Goal: Information Seeking & Learning: Learn about a topic

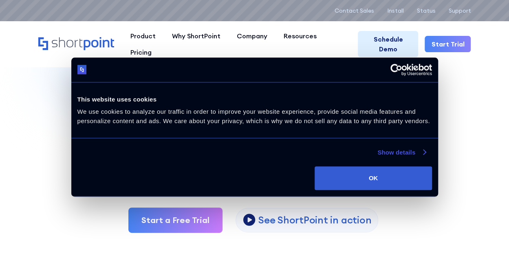
click at [389, 149] on link "Show details" at bounding box center [401, 152] width 48 height 10
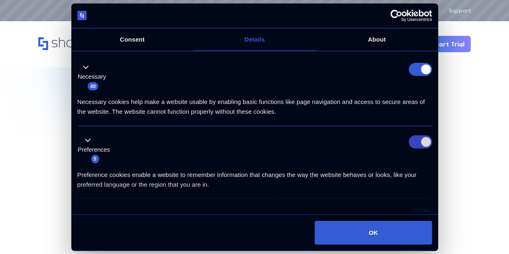
click at [420, 147] on input "Preferences" at bounding box center [420, 141] width 23 height 13
checkbox input "false"
click at [416, 66] on form at bounding box center [420, 68] width 23 height 13
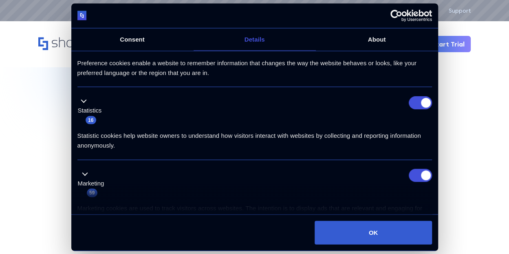
scroll to position [116, 0]
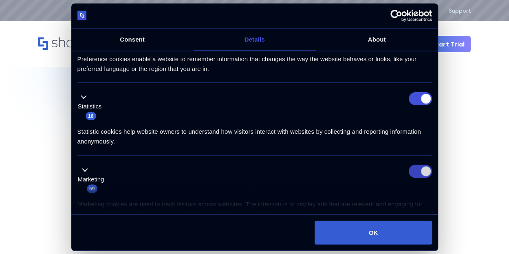
click at [411, 174] on input "Marketing" at bounding box center [420, 171] width 23 height 13
checkbox input "false"
click at [415, 92] on input "Statistics" at bounding box center [420, 98] width 23 height 13
checkbox input "false"
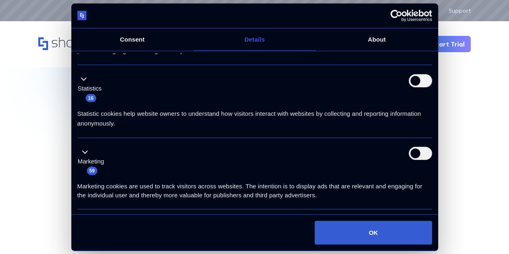
scroll to position [195, 0]
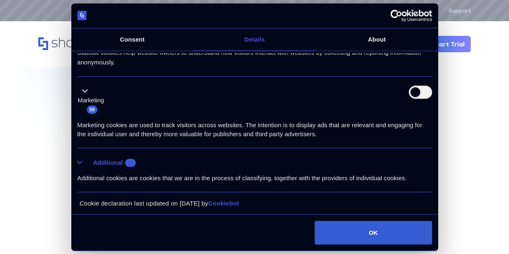
click at [88, 158] on button "Additional 10" at bounding box center [109, 162] width 64 height 10
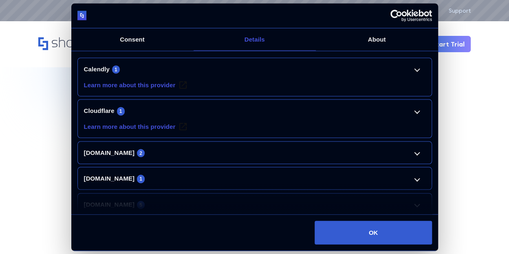
scroll to position [358, 0]
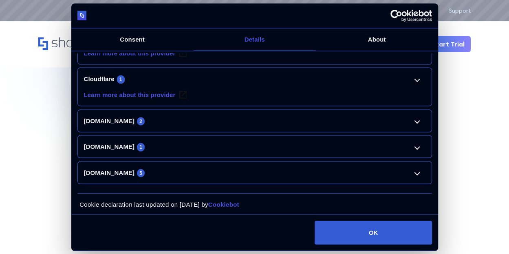
click at [261, 96] on li "Cloudflare 1 Learn more about this provider cf.turnstile.u Pending Maximum Stor…" at bounding box center [254, 87] width 354 height 39
click at [413, 71] on li "Cloudflare 1 Learn more about this provider cf.turnstile.u Pending Maximum Stor…" at bounding box center [254, 87] width 354 height 39
click at [415, 74] on link "Cloudflare 1" at bounding box center [254, 79] width 341 height 10
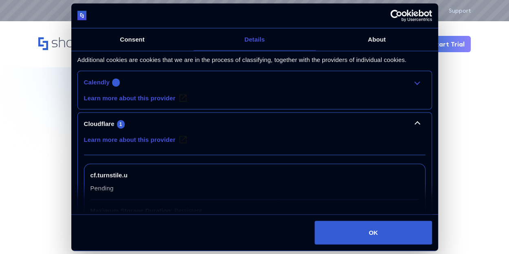
scroll to position [312, 0]
click at [416, 80] on link "Calendly 1" at bounding box center [254, 82] width 341 height 10
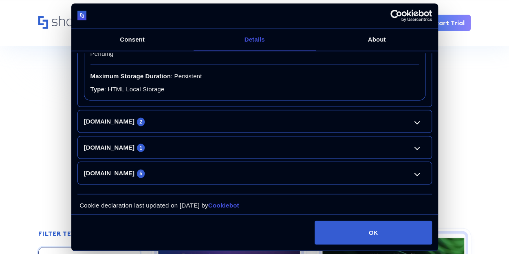
scroll to position [54, 0]
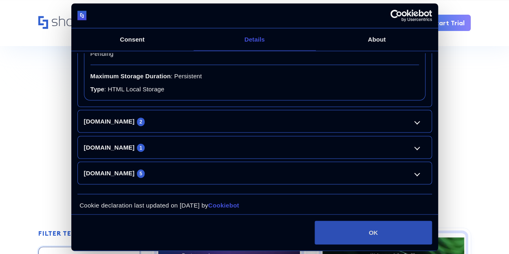
click at [384, 233] on button "OK" at bounding box center [373, 232] width 117 height 24
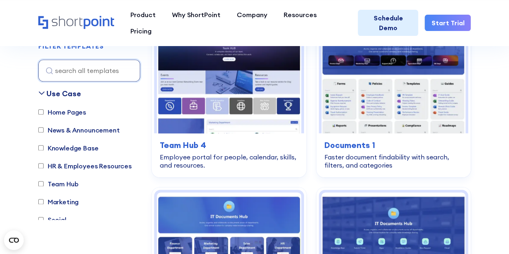
scroll to position [491, 0]
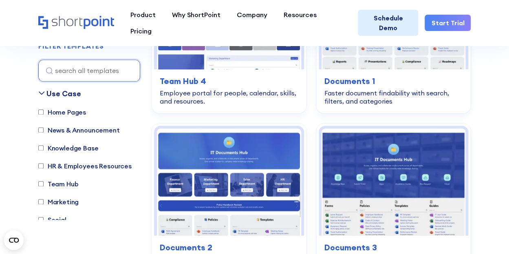
drag, startPoint x: 490, startPoint y: 156, endPoint x: 55, endPoint y: 87, distance: 440.2
click at [55, 87] on div "FILTER TEMPLATES Clear Use Case Home Pages News & Announcement Knowledge Base H…" at bounding box center [89, 127] width 102 height 172
click at [41, 88] on div "Use Case" at bounding box center [89, 93] width 102 height 11
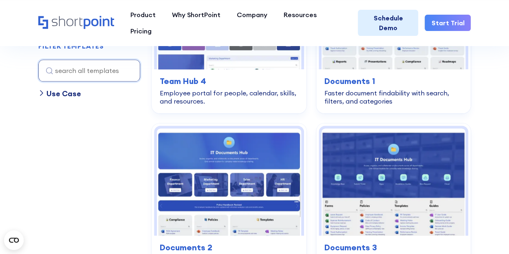
click at [40, 90] on icon at bounding box center [41, 92] width 2 height 5
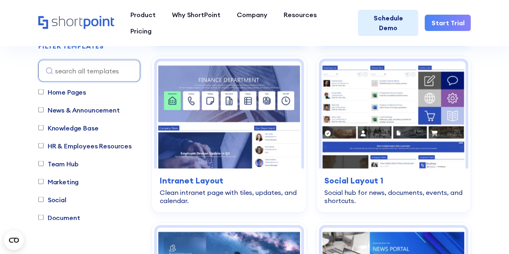
scroll to position [31, 0]
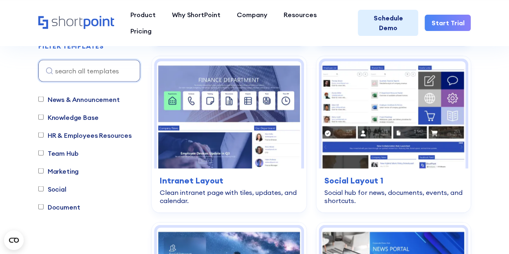
click at [42, 117] on input "Knowledge Base" at bounding box center [40, 116] width 5 height 5
checkbox input "true"
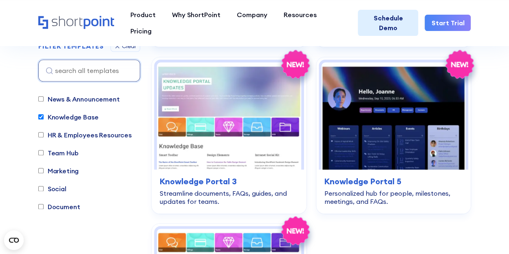
scroll to position [389, 0]
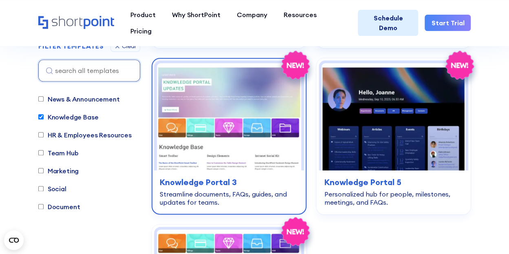
click at [251, 102] on img at bounding box center [229, 116] width 144 height 107
